Goal: Task Accomplishment & Management: Manage account settings

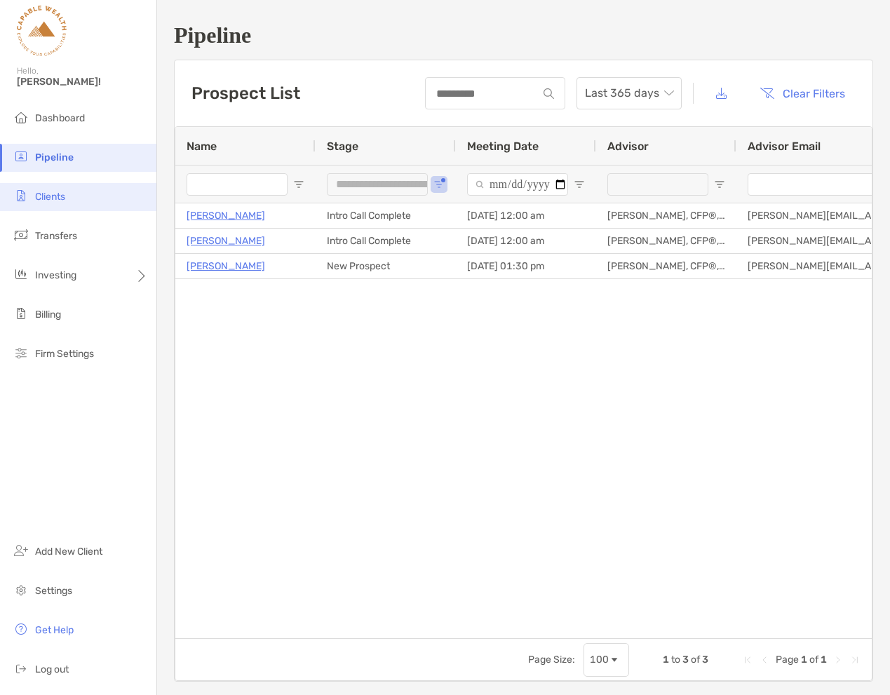
click at [60, 197] on span "Clients" at bounding box center [50, 197] width 30 height 12
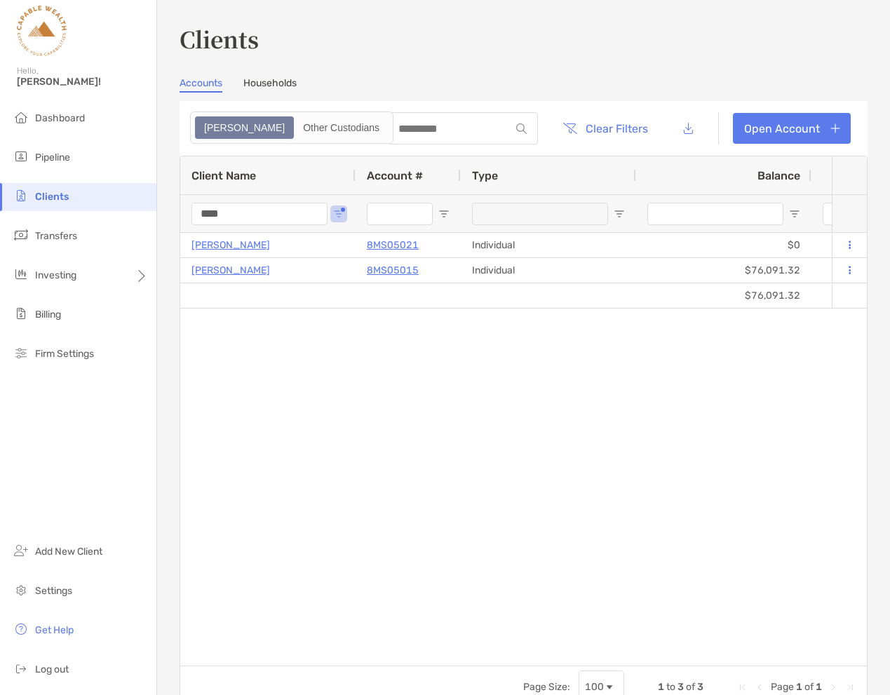
click at [275, 210] on input "****" at bounding box center [259, 214] width 136 height 22
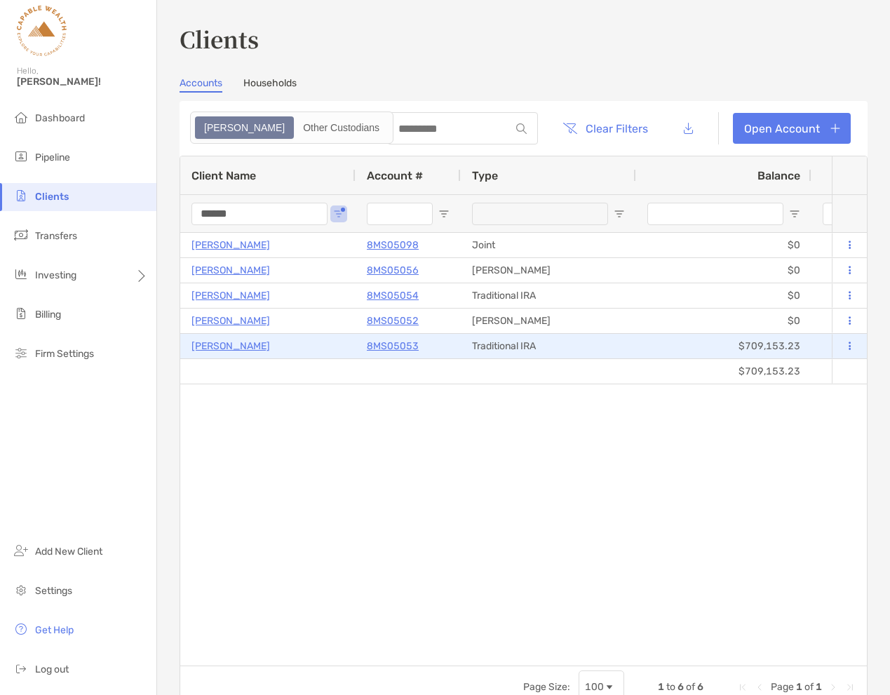
type input "******"
click at [848, 348] on icon at bounding box center [849, 345] width 2 height 9
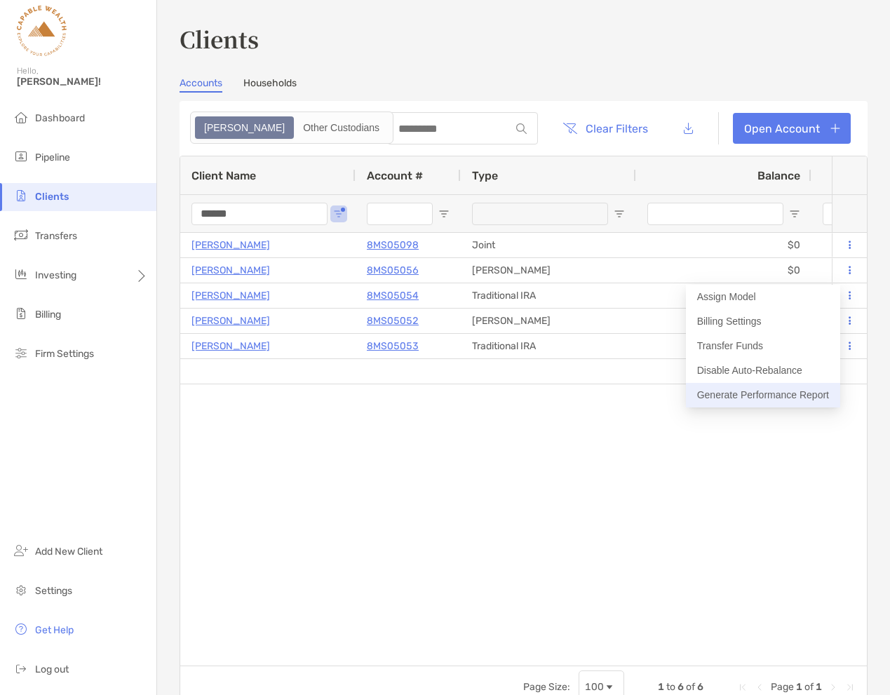
click at [776, 396] on button "Generate Performance Report" at bounding box center [763, 395] width 154 height 25
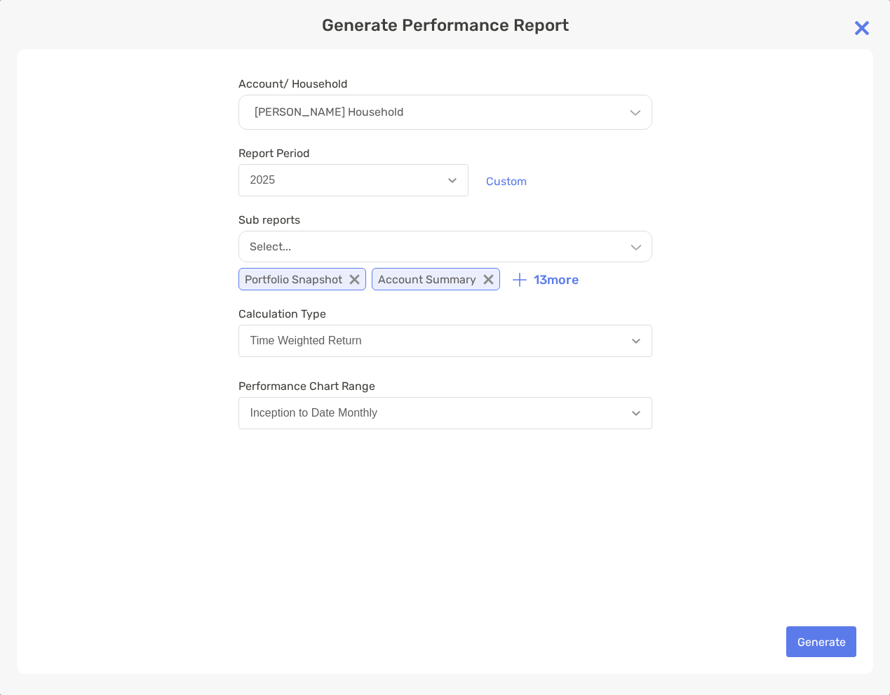
click at [866, 26] on img at bounding box center [862, 28] width 28 height 28
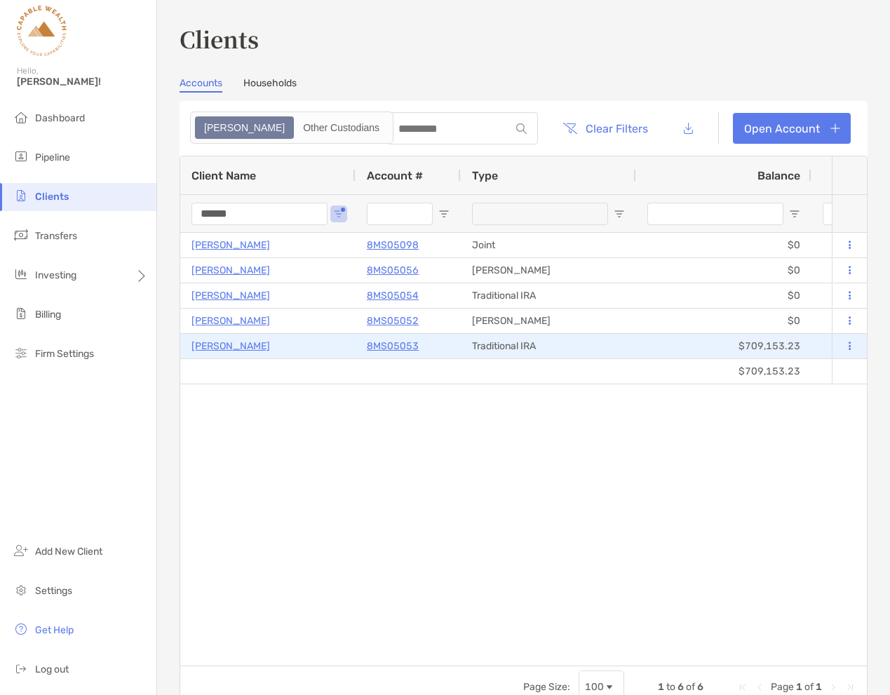
click at [848, 346] on icon at bounding box center [849, 345] width 2 height 9
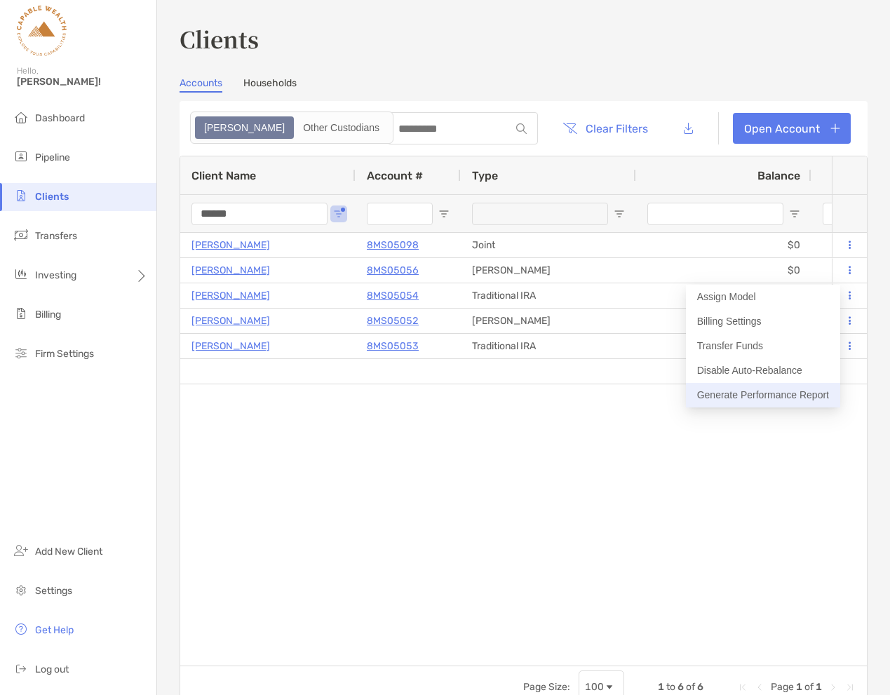
click at [779, 394] on button "Generate Performance Report" at bounding box center [763, 395] width 154 height 25
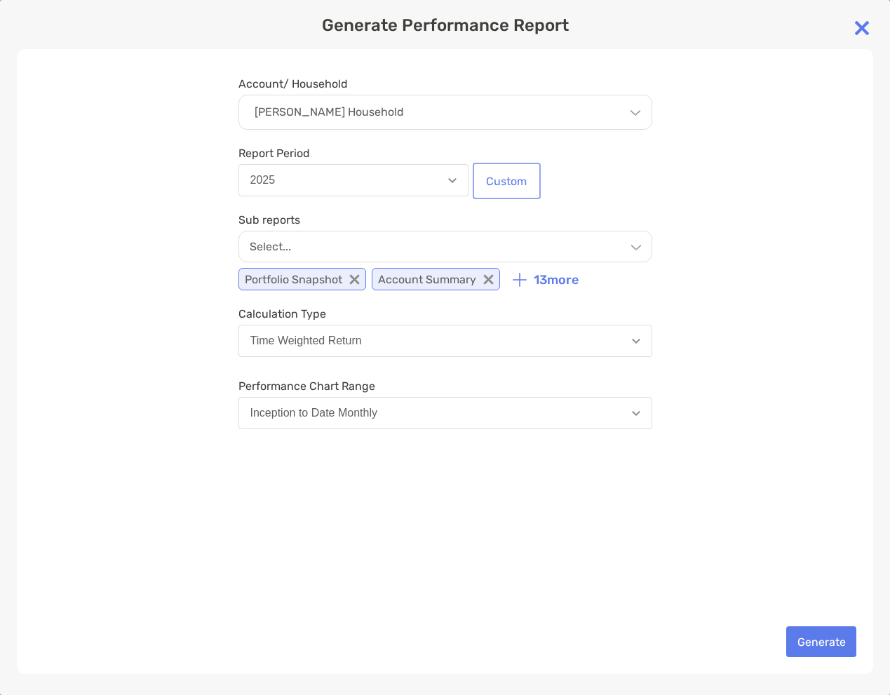
click at [498, 181] on button "Custom" at bounding box center [506, 180] width 62 height 31
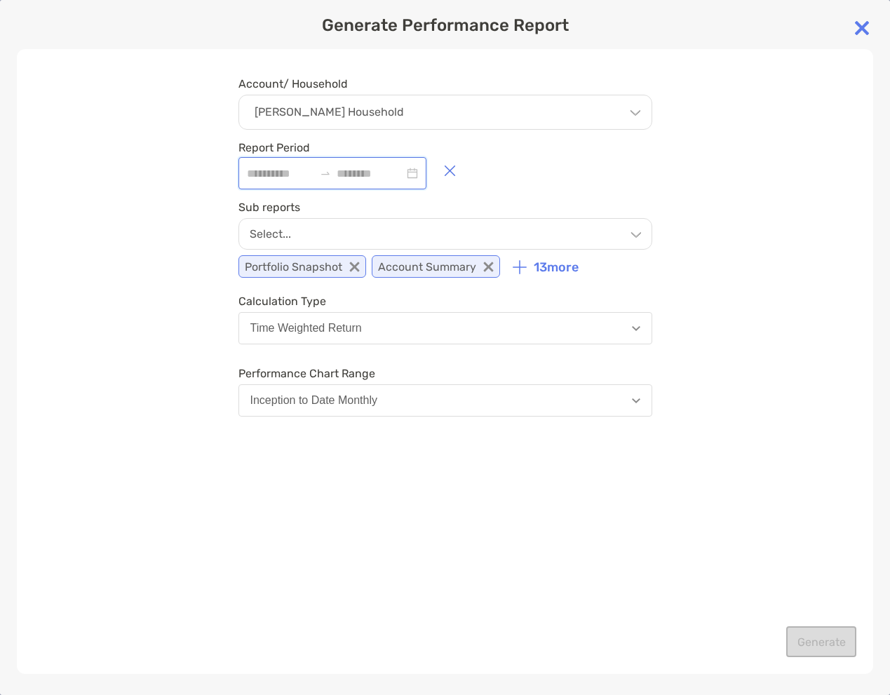
click at [280, 175] on input at bounding box center [280, 174] width 67 height 18
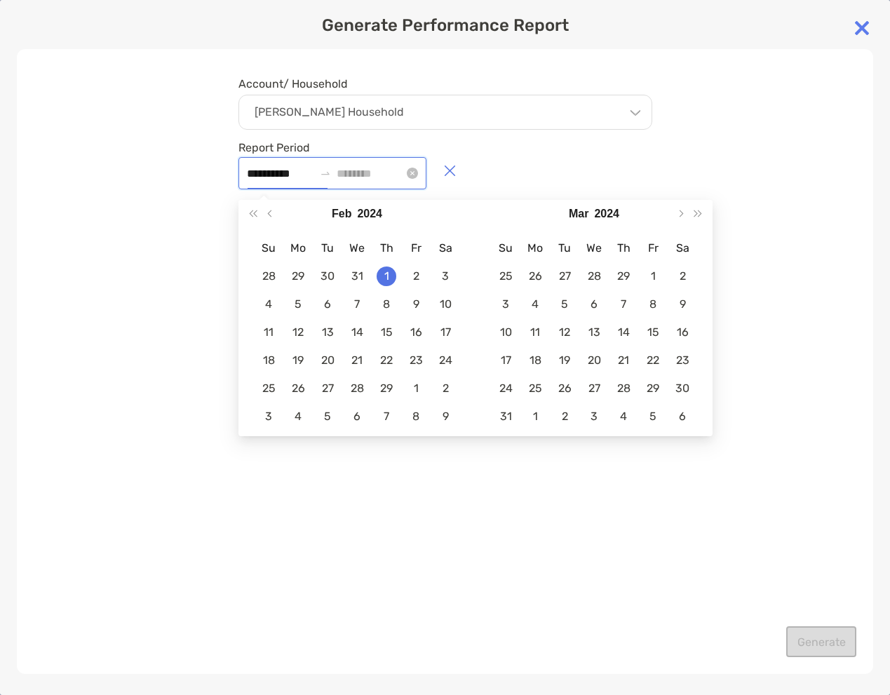
type input "**********"
click at [363, 174] on input at bounding box center [370, 174] width 67 height 18
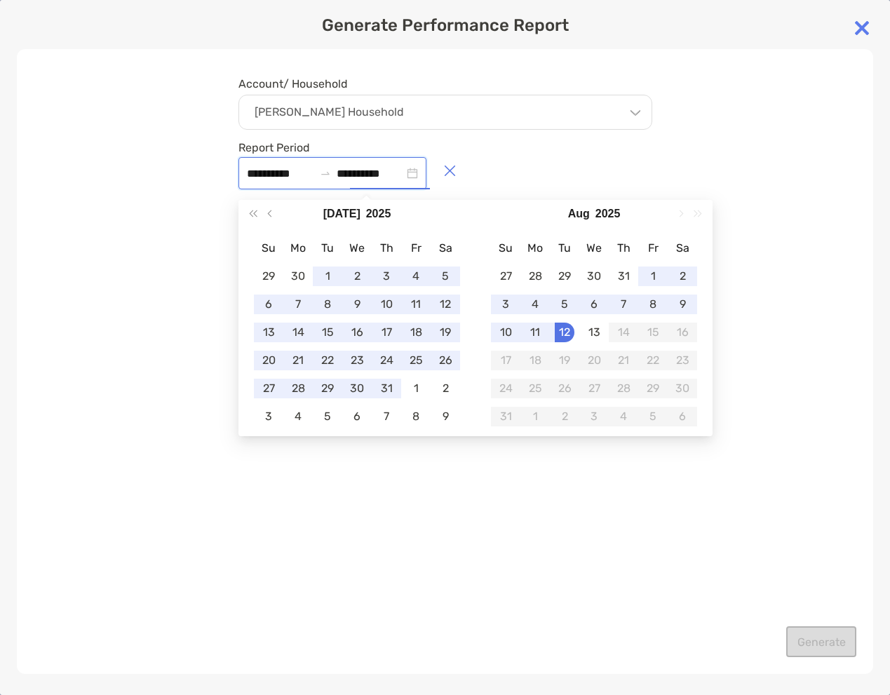
type input "**********"
click at [759, 503] on div "**********" at bounding box center [445, 361] width 856 height 625
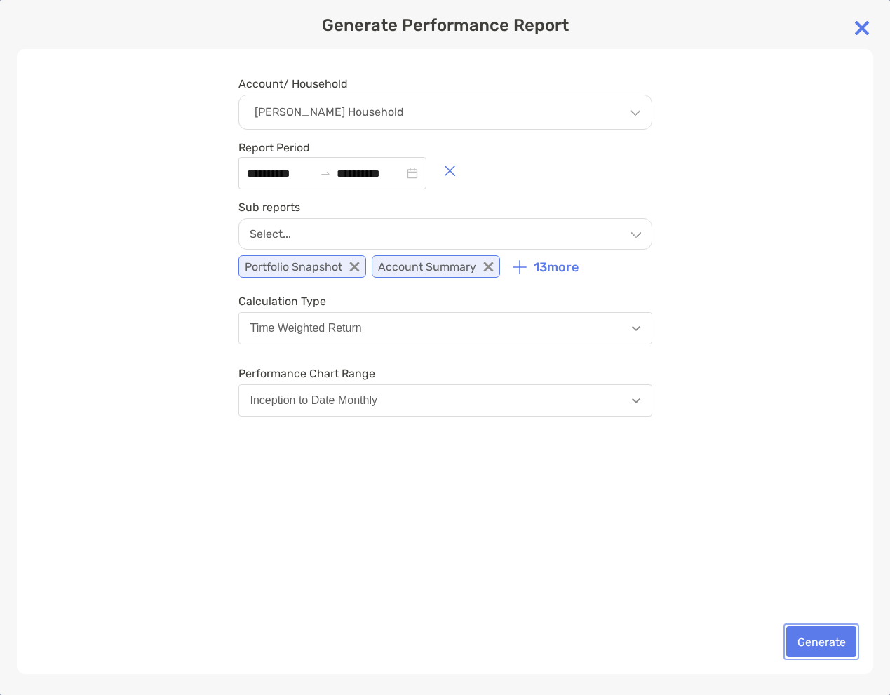
click at [816, 639] on button "Generate" at bounding box center [821, 641] width 70 height 31
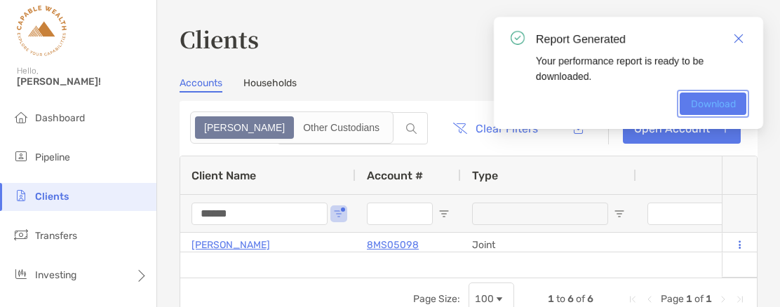
click at [713, 102] on link "Download" at bounding box center [712, 104] width 67 height 22
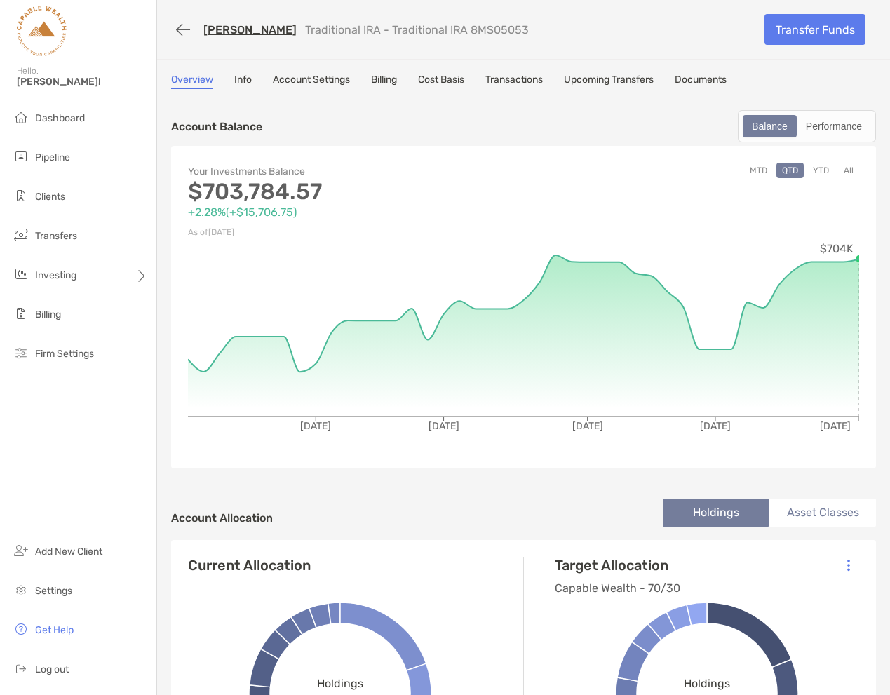
click at [847, 172] on button "All" at bounding box center [848, 170] width 21 height 15
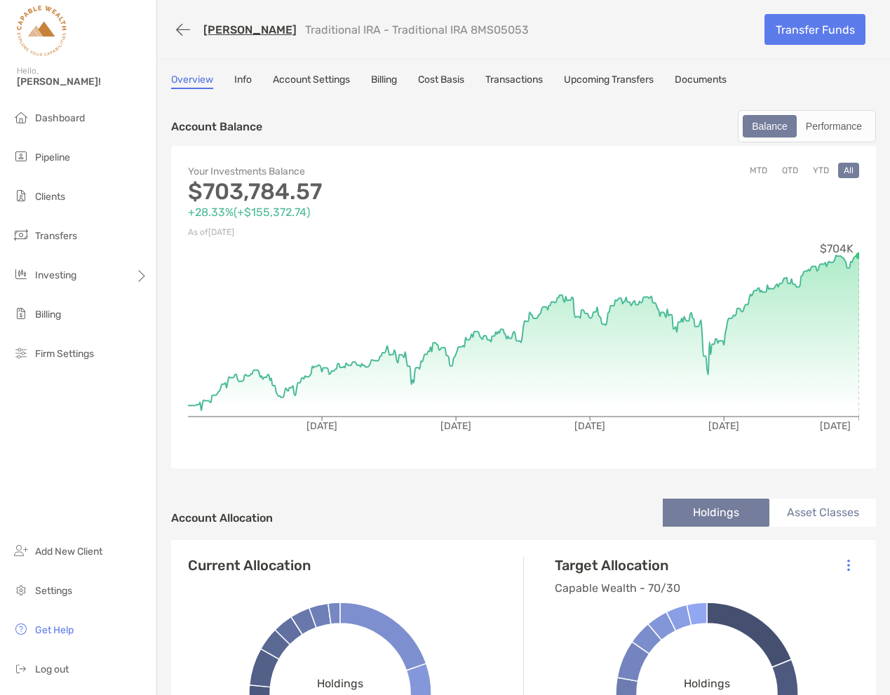
click at [520, 77] on link "Transactions" at bounding box center [513, 81] width 57 height 15
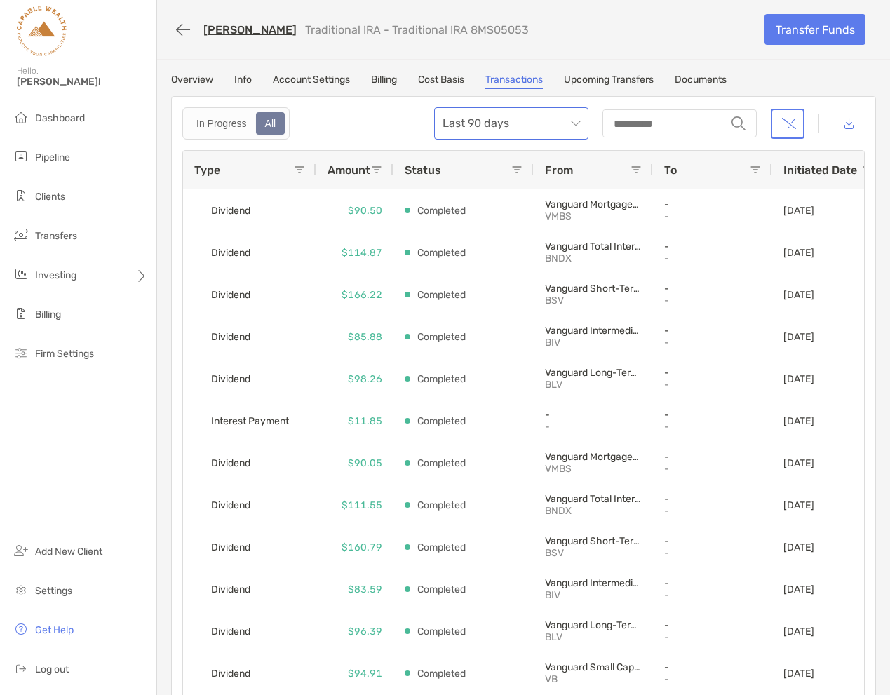
click at [552, 121] on span "Last 90 days" at bounding box center [510, 123] width 137 height 31
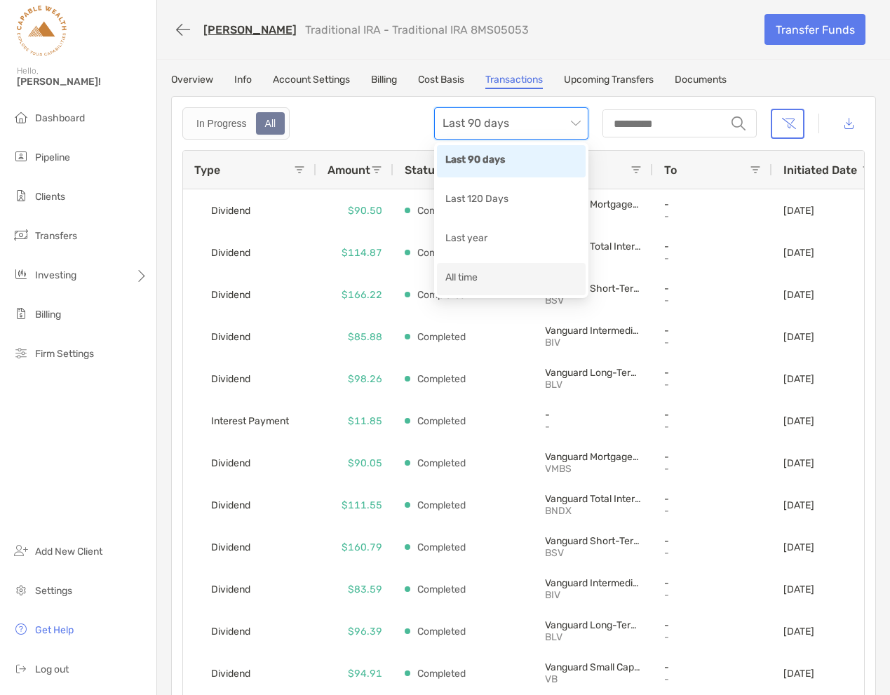
click at [508, 278] on div "All time" at bounding box center [511, 279] width 132 height 18
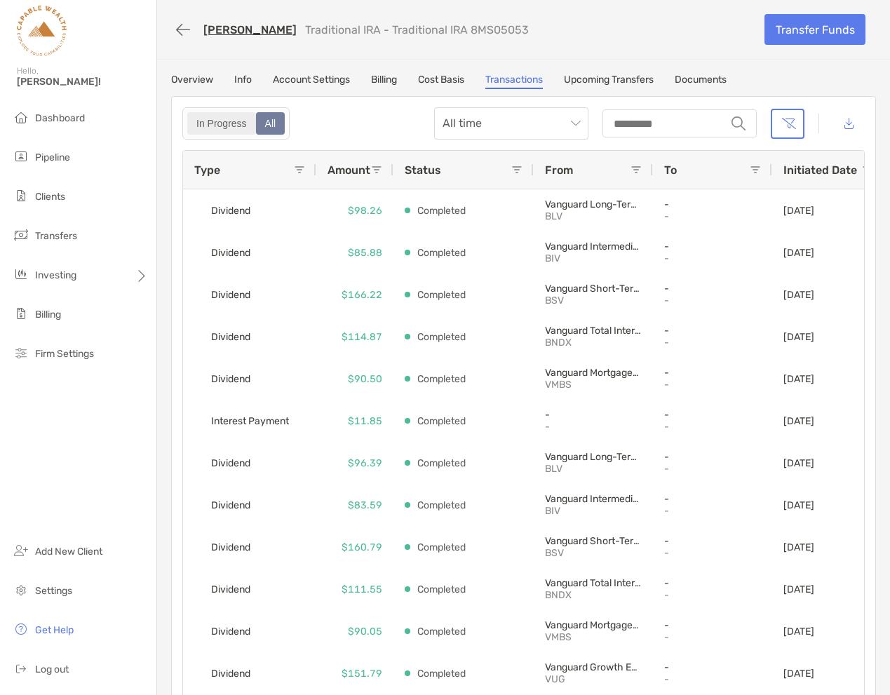
click at [236, 123] on div "In Progress" at bounding box center [222, 124] width 66 height 20
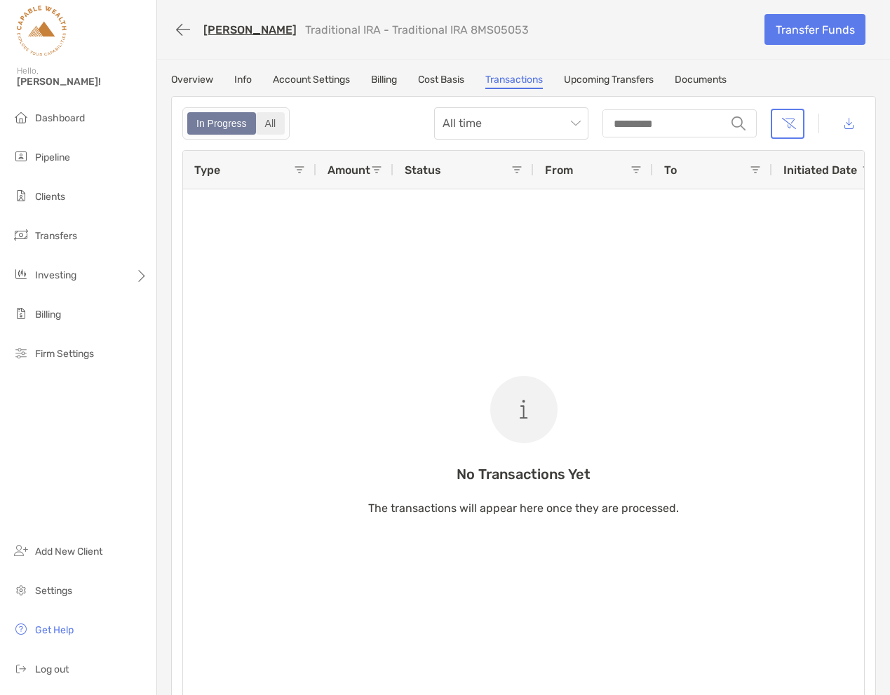
click at [277, 118] on div "All" at bounding box center [270, 124] width 27 height 20
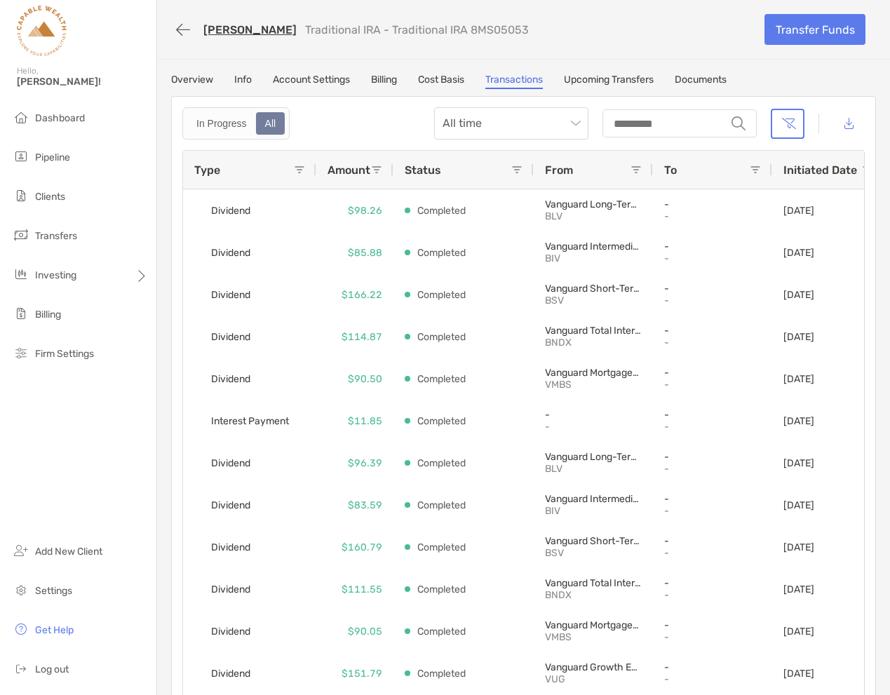
click at [296, 172] on span at bounding box center [299, 169] width 11 height 11
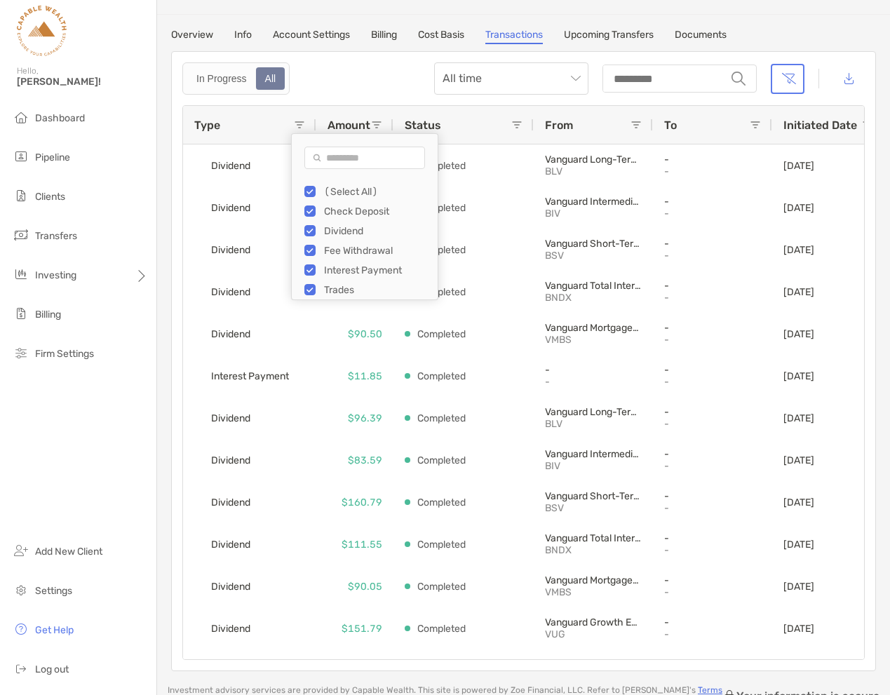
scroll to position [39, 0]
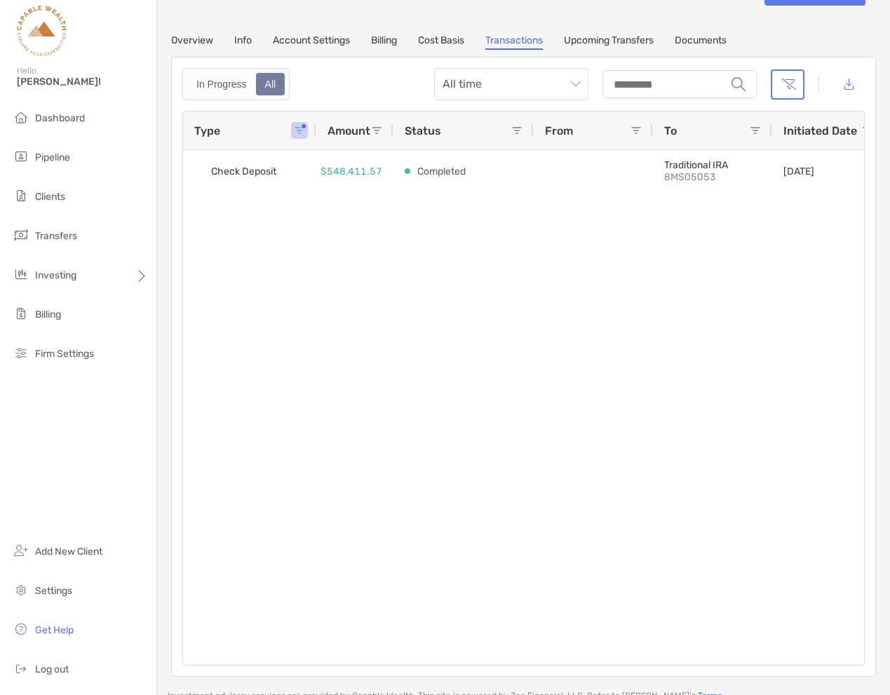
click at [451, 352] on div "Check Deposit $548,411.57 Completed Traditional IRA 8MS05053 [DATE]" at bounding box center [523, 407] width 681 height 515
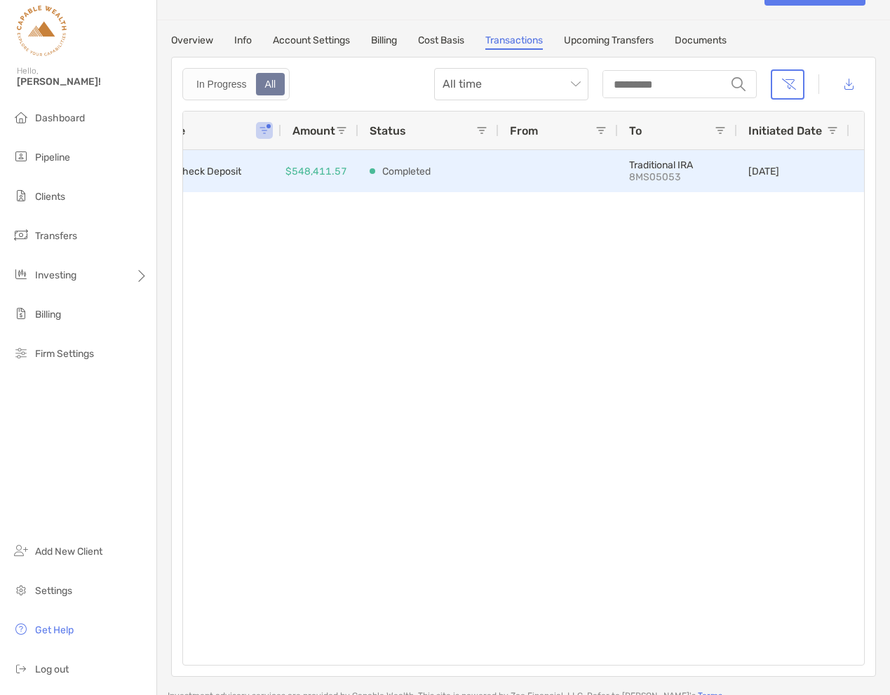
scroll to position [0, 0]
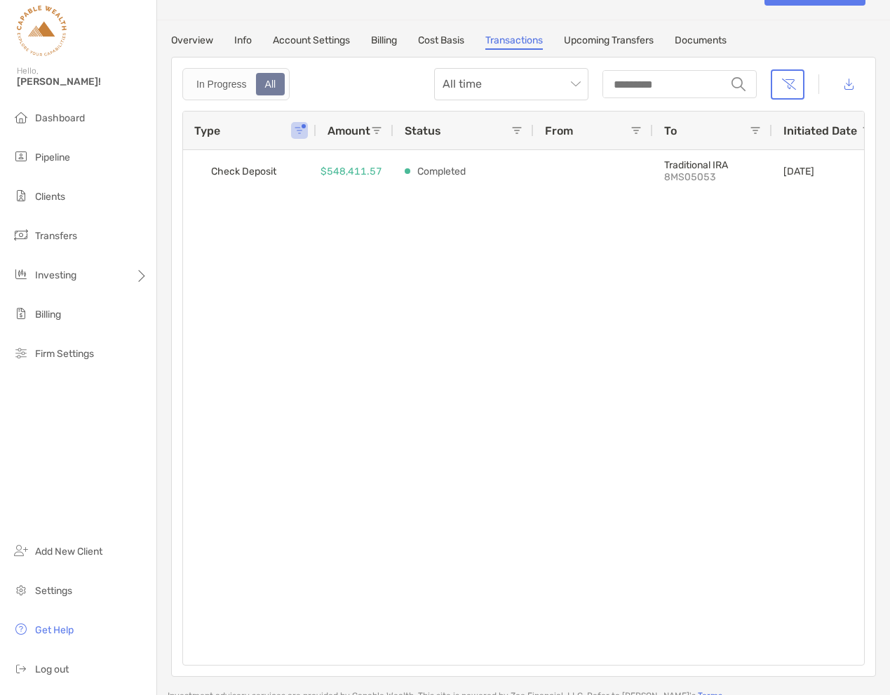
click at [299, 126] on span at bounding box center [299, 130] width 11 height 11
type input "*"
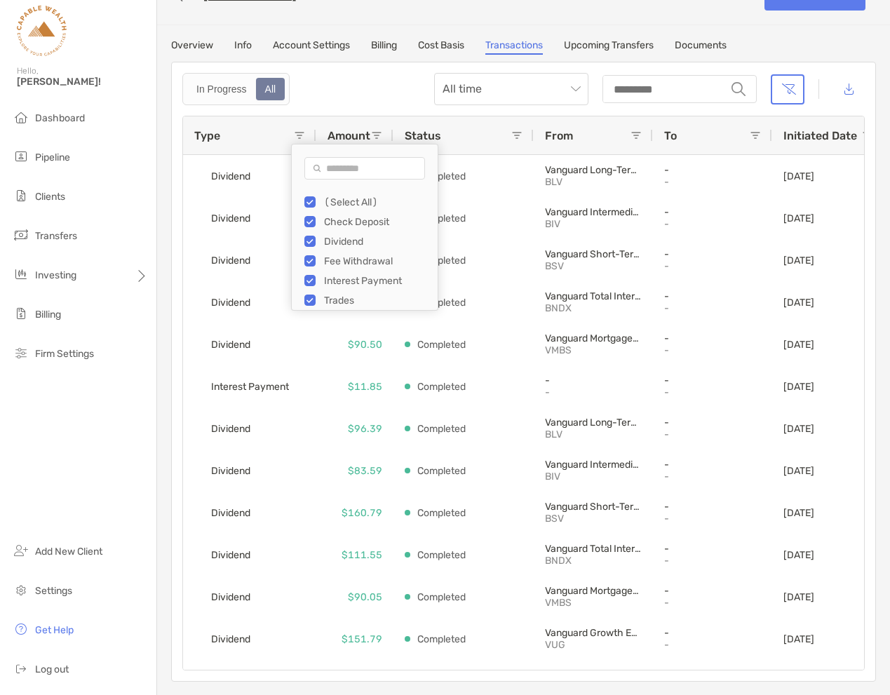
click at [368, 88] on div "In Progress All All time string" at bounding box center [523, 89] width 682 height 32
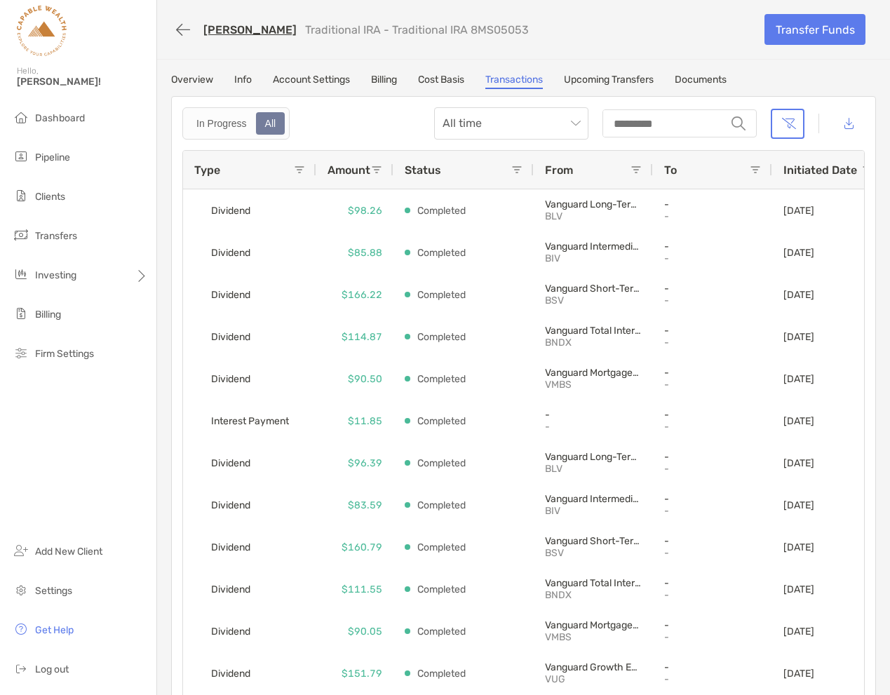
click at [203, 81] on link "Overview" at bounding box center [192, 81] width 42 height 15
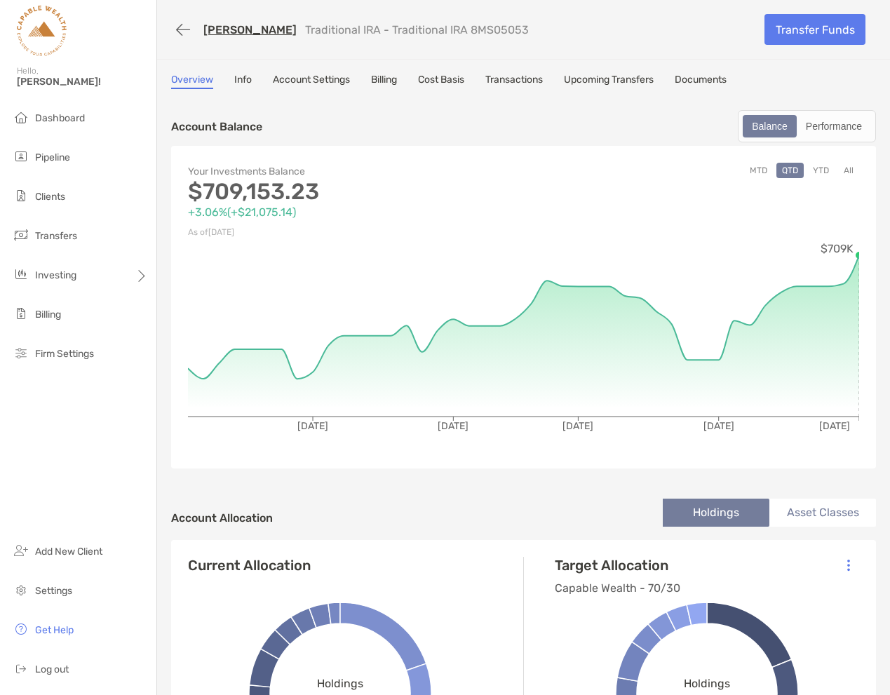
click at [850, 168] on button "All" at bounding box center [848, 170] width 21 height 15
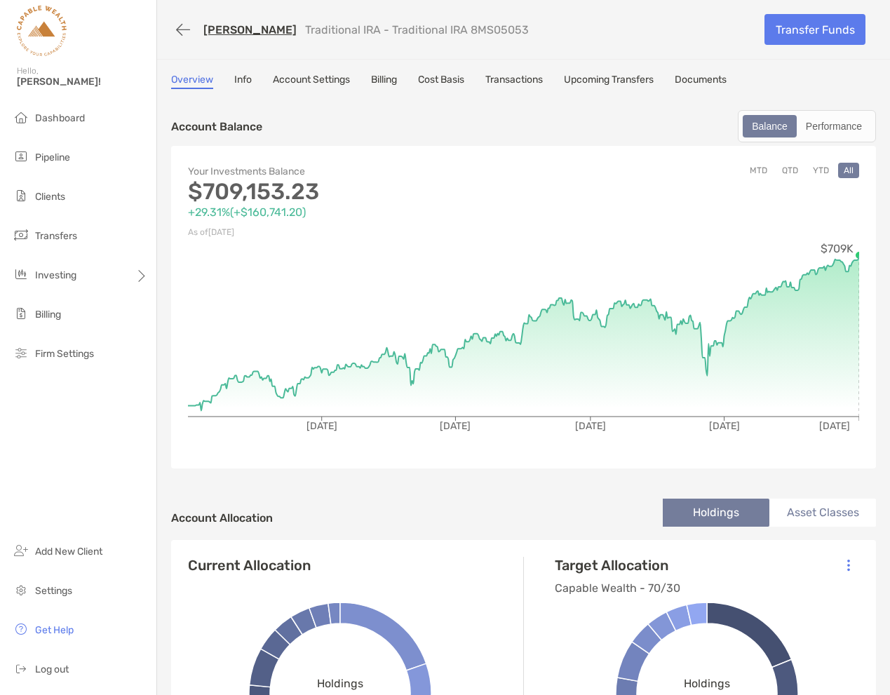
click at [822, 168] on button "YTD" at bounding box center [820, 170] width 27 height 15
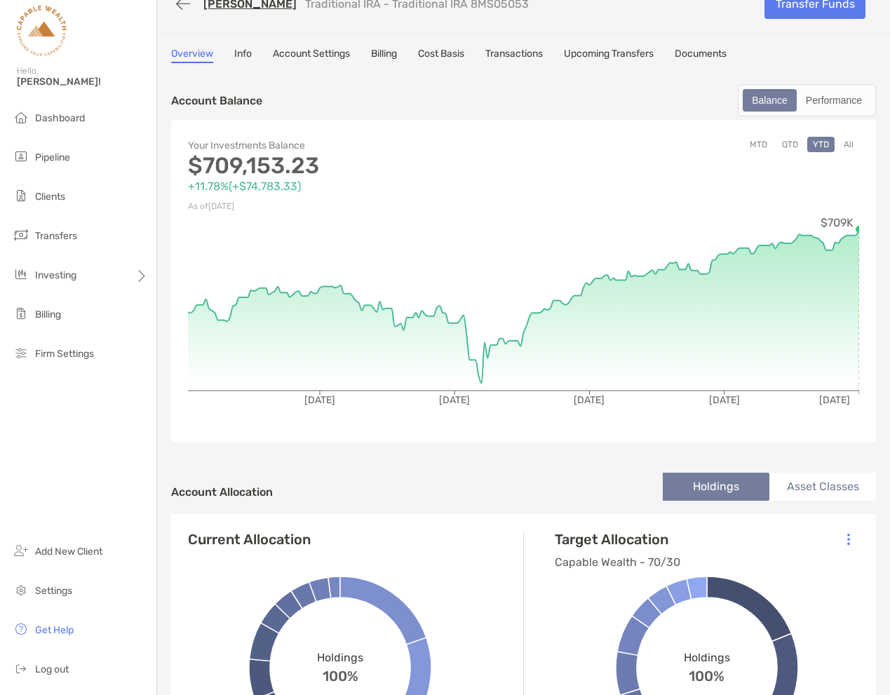
scroll to position [93, 0]
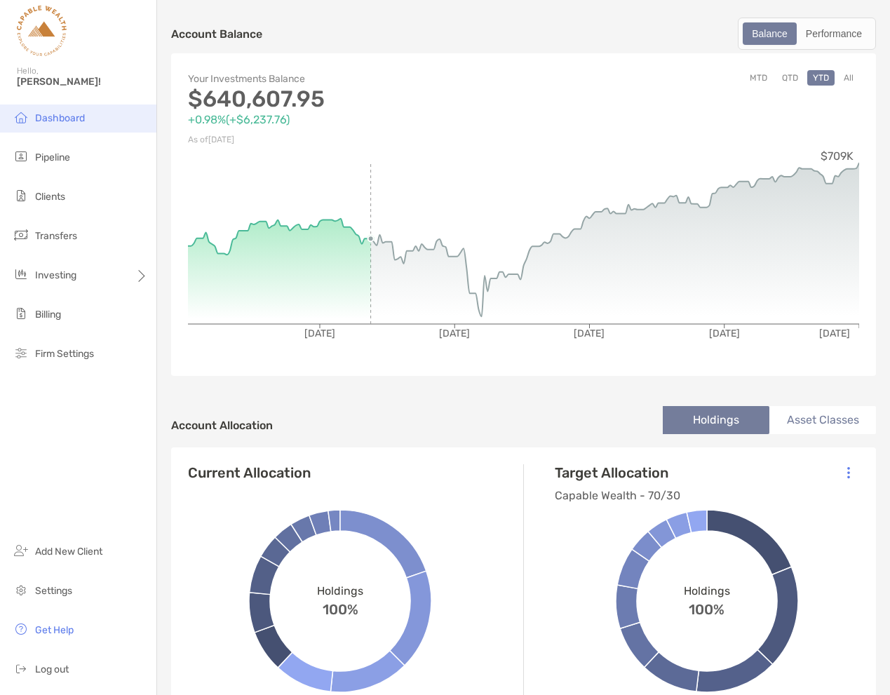
click at [63, 118] on span "Dashboard" at bounding box center [60, 118] width 50 height 12
